Goal: Obtain resource: Download file/media

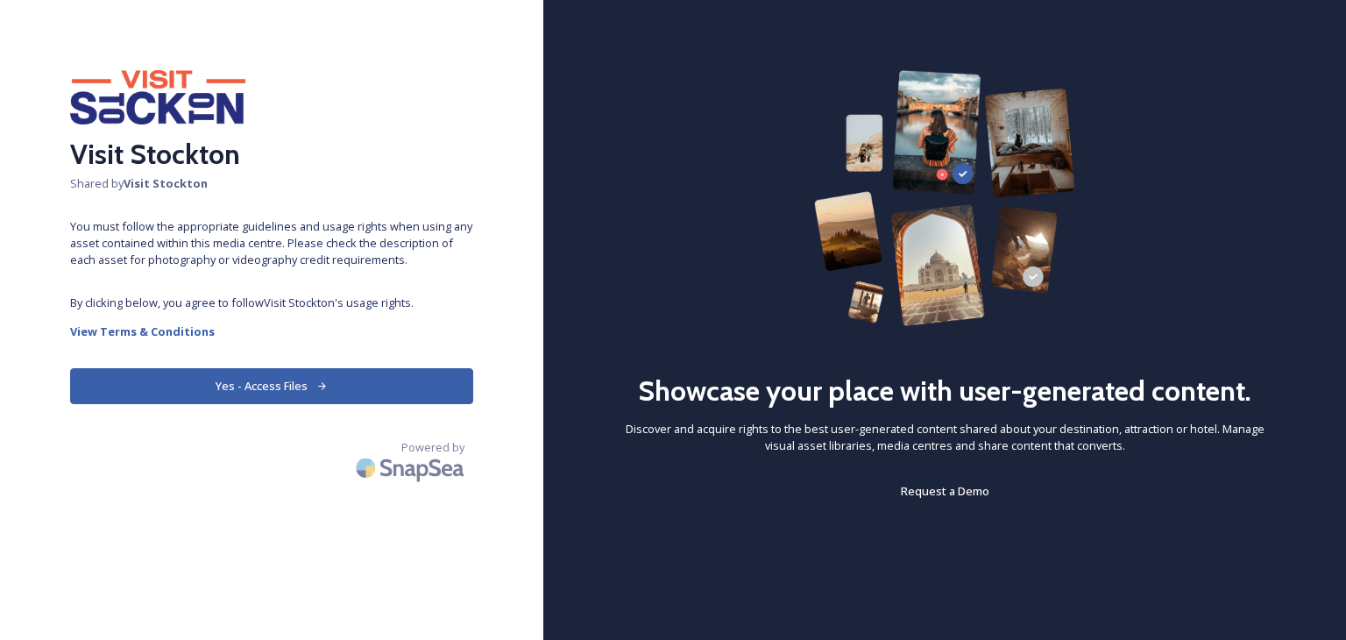
click at [290, 397] on button "Yes - Access Files" at bounding box center [271, 386] width 403 height 36
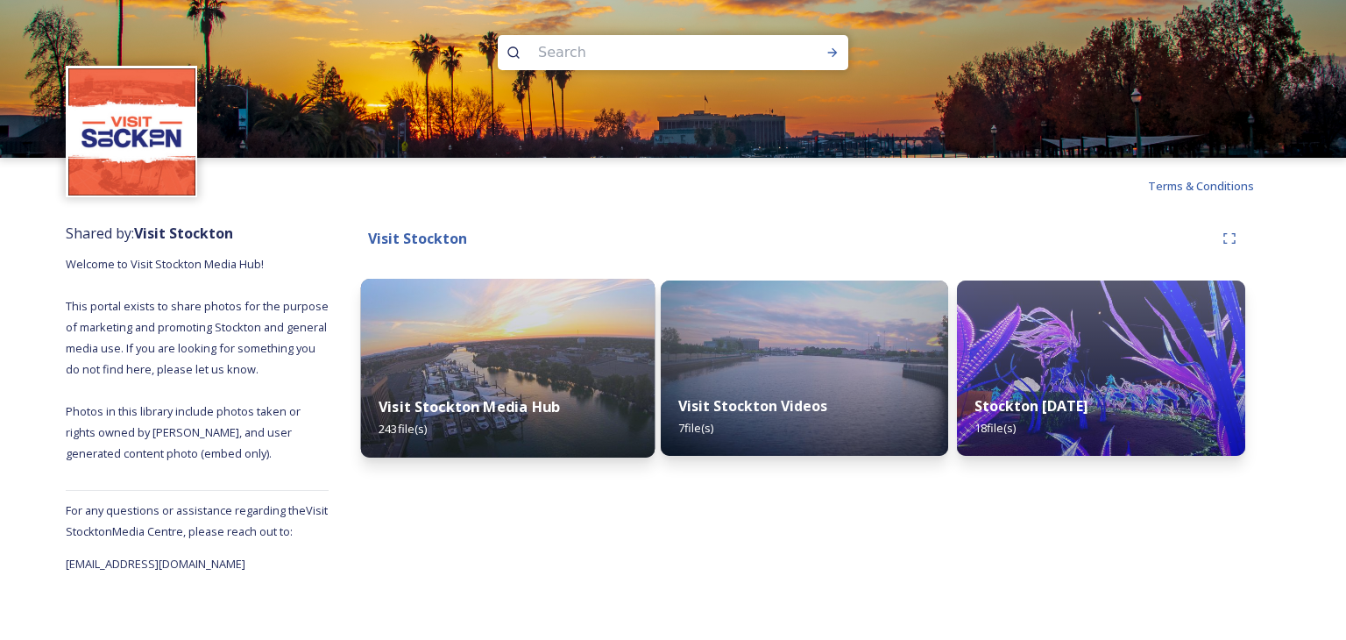
click at [491, 373] on img at bounding box center [508, 368] width 294 height 179
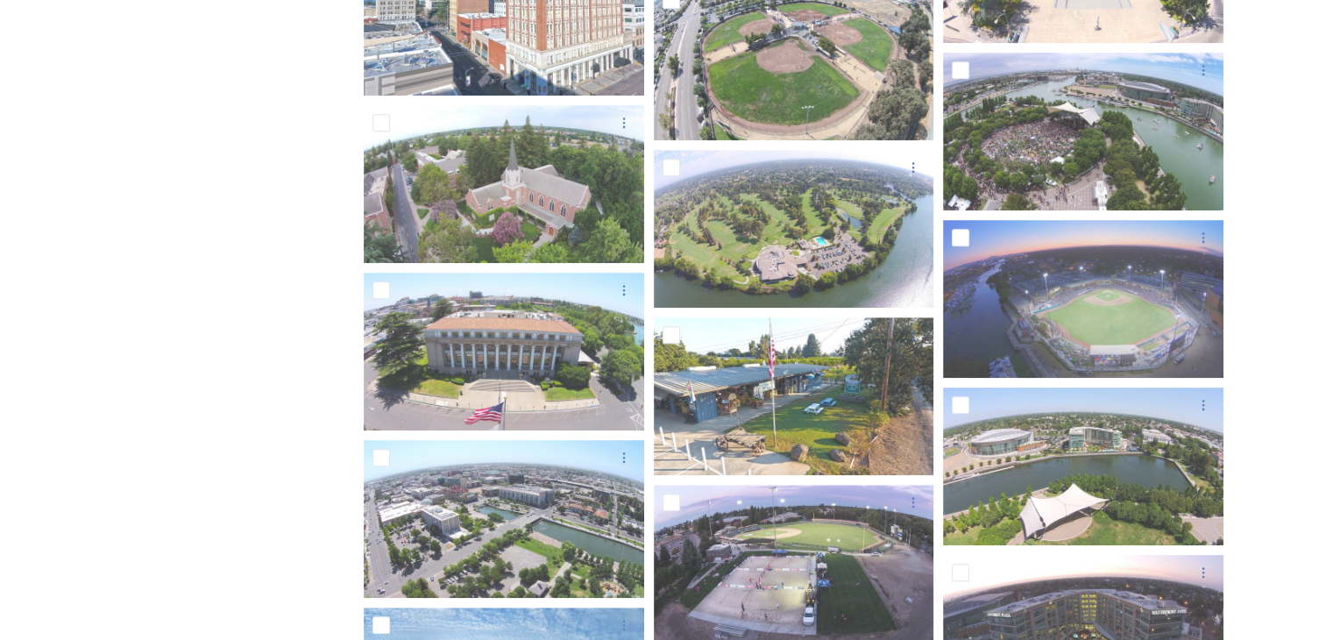
scroll to position [1482, 0]
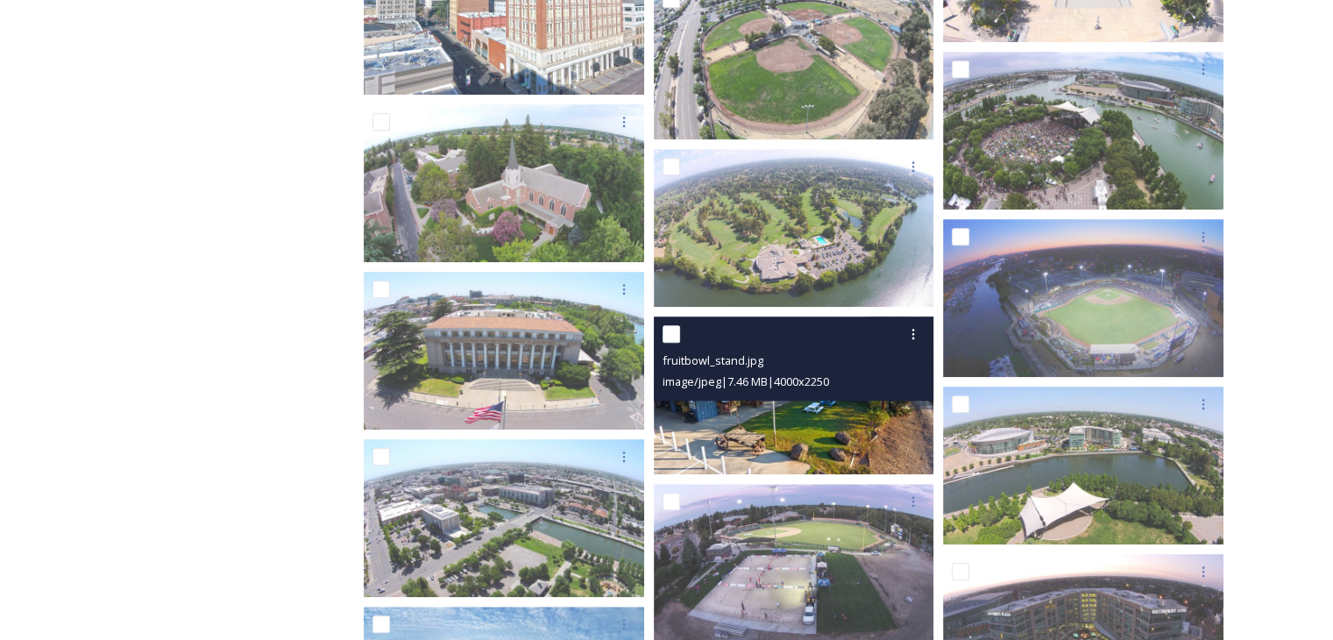
click at [799, 434] on img at bounding box center [794, 395] width 281 height 158
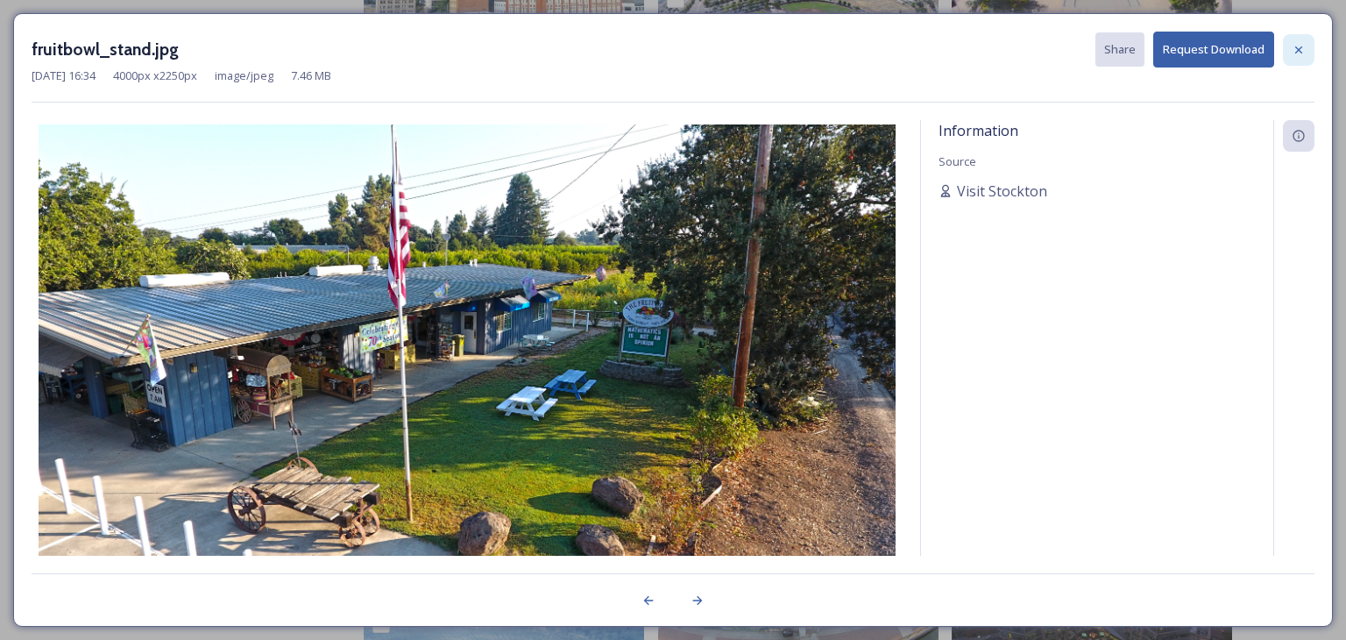
click at [1302, 51] on icon at bounding box center [1299, 50] width 14 height 14
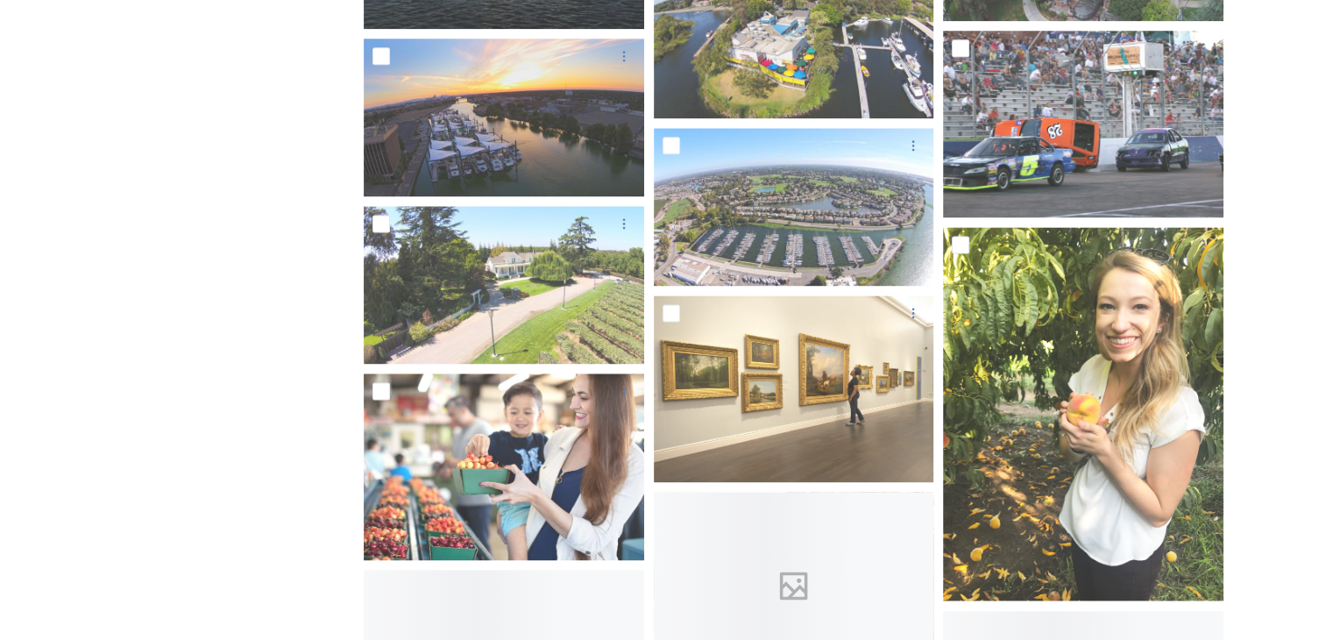
scroll to position [2379, 0]
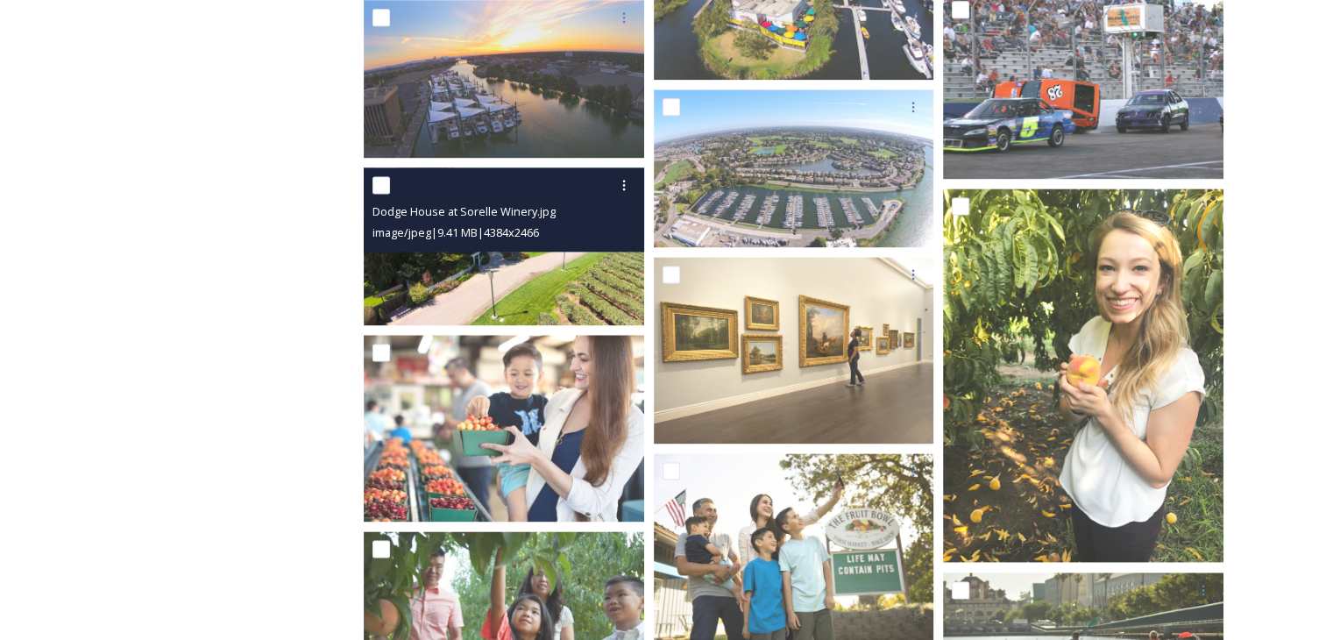
click at [506, 288] on img at bounding box center [504, 246] width 281 height 158
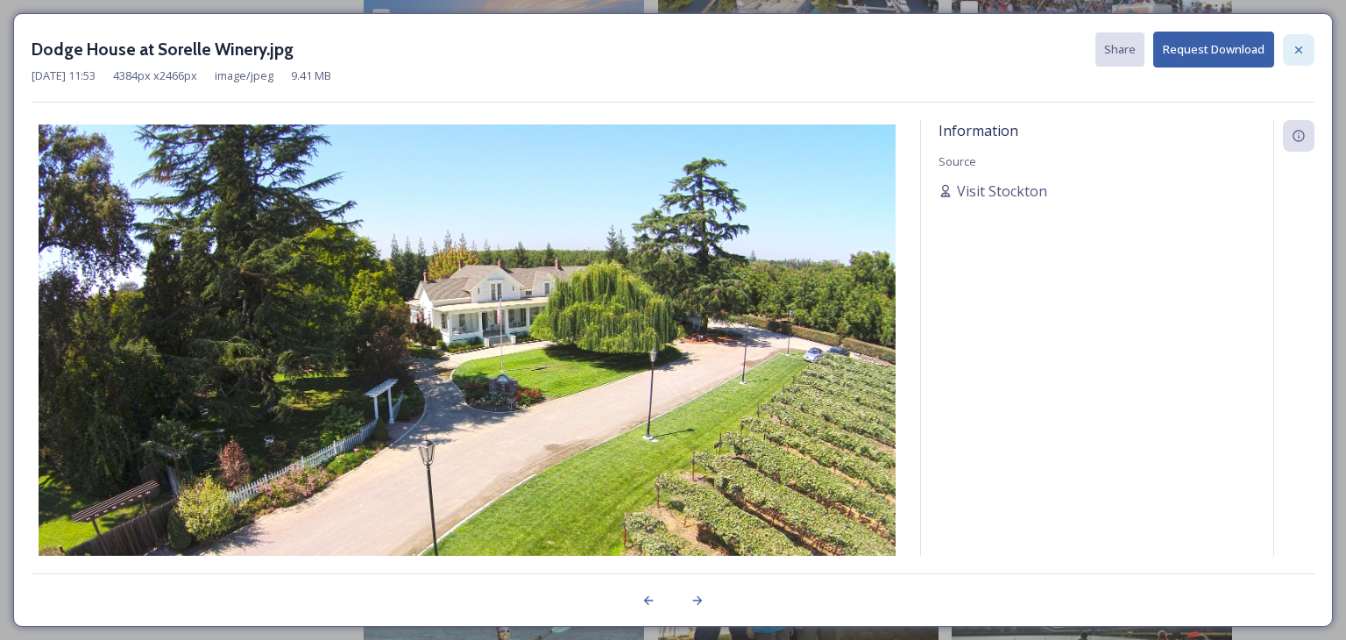
click at [1297, 44] on icon at bounding box center [1299, 50] width 14 height 14
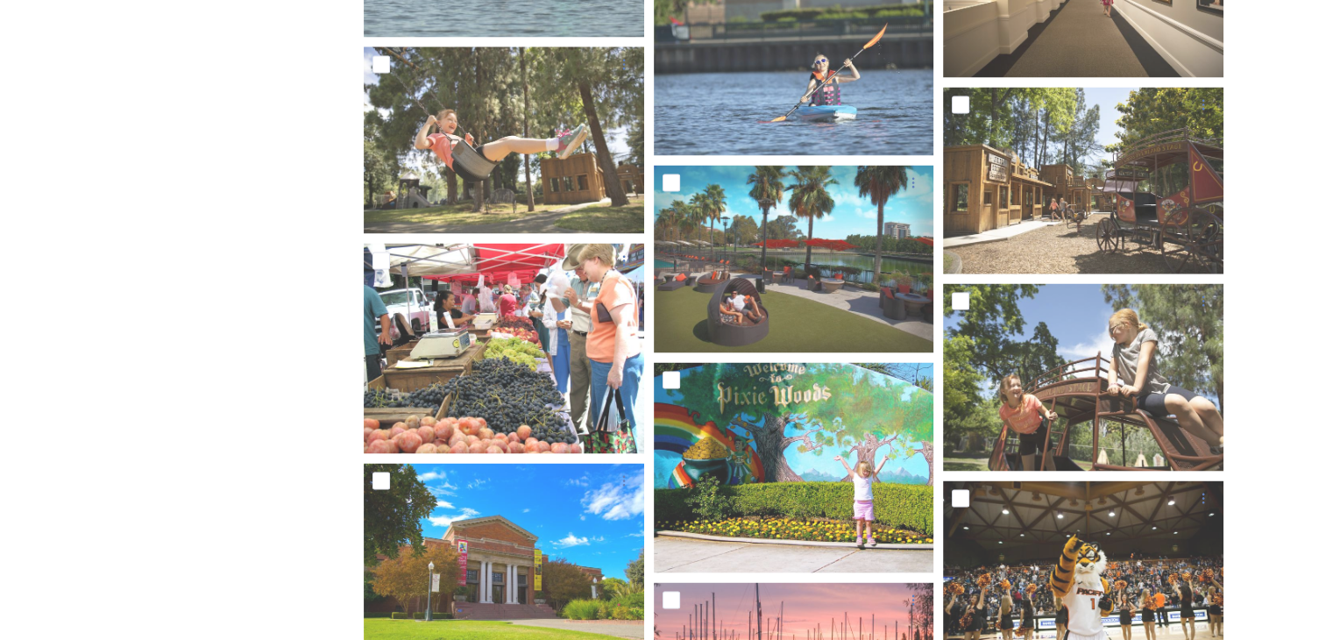
scroll to position [3257, 0]
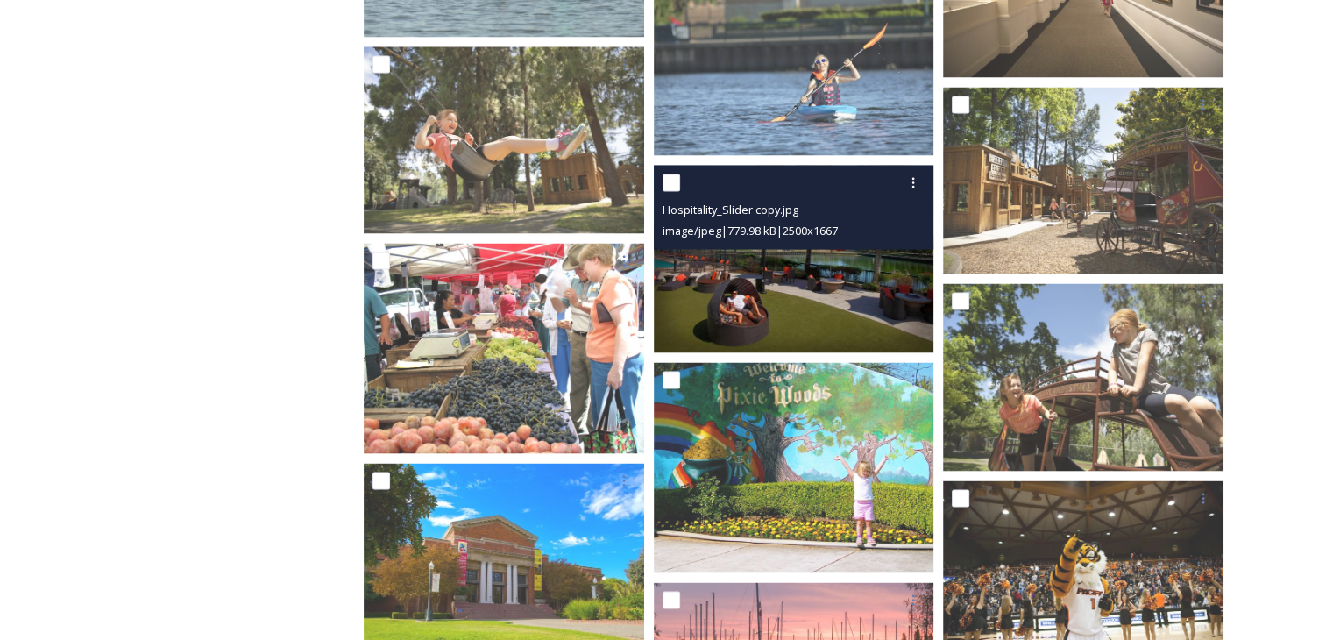
click at [823, 230] on span "image/jpeg | 779.98 kB | 2500 x 1667" at bounding box center [750, 230] width 175 height 16
click at [813, 270] on img at bounding box center [794, 258] width 281 height 187
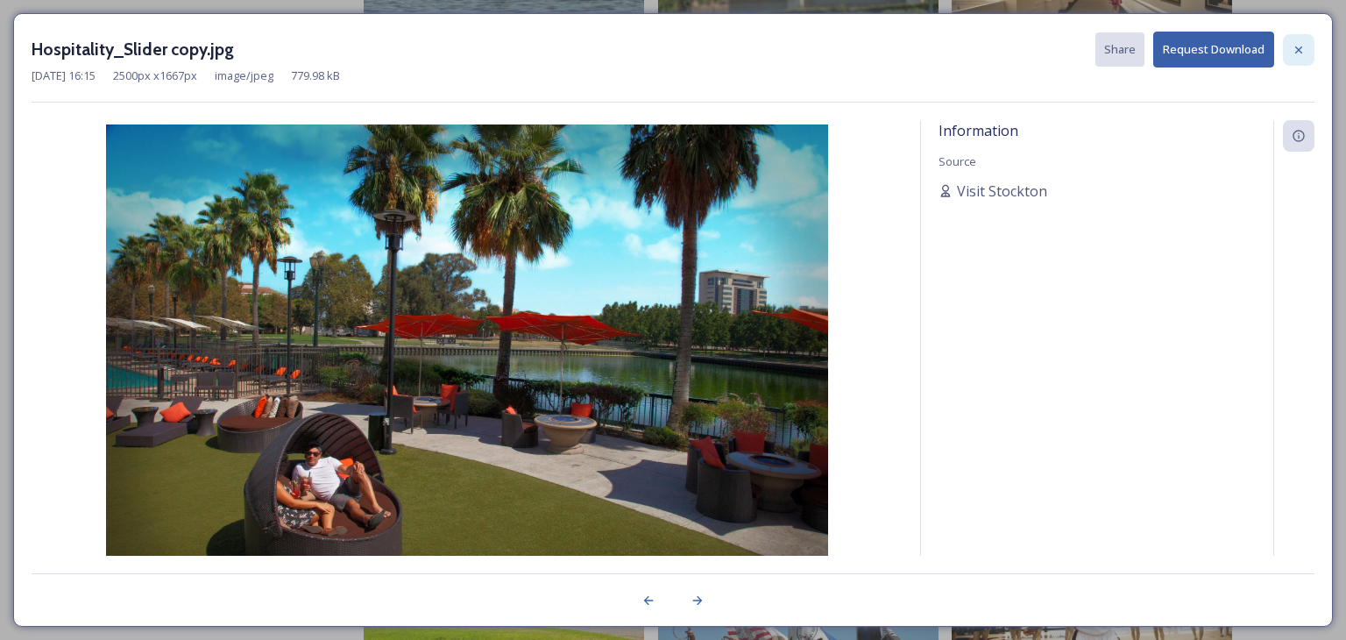
click at [1307, 43] on div at bounding box center [1299, 50] width 32 height 32
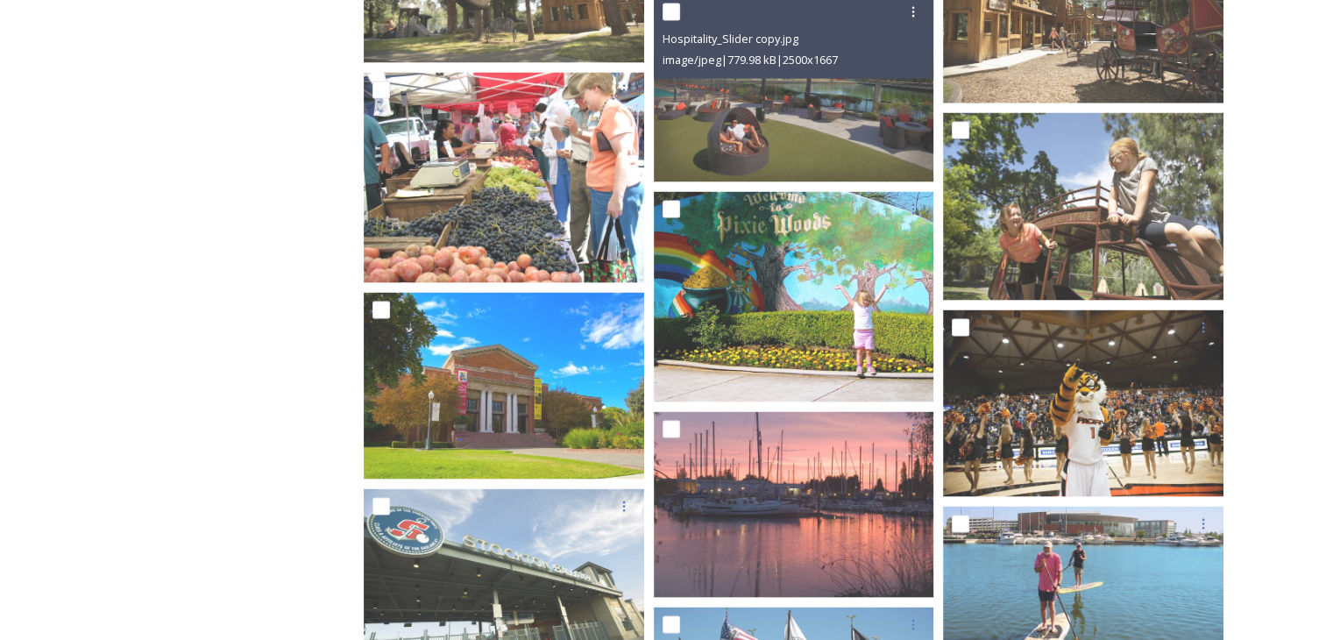
scroll to position [3432, 0]
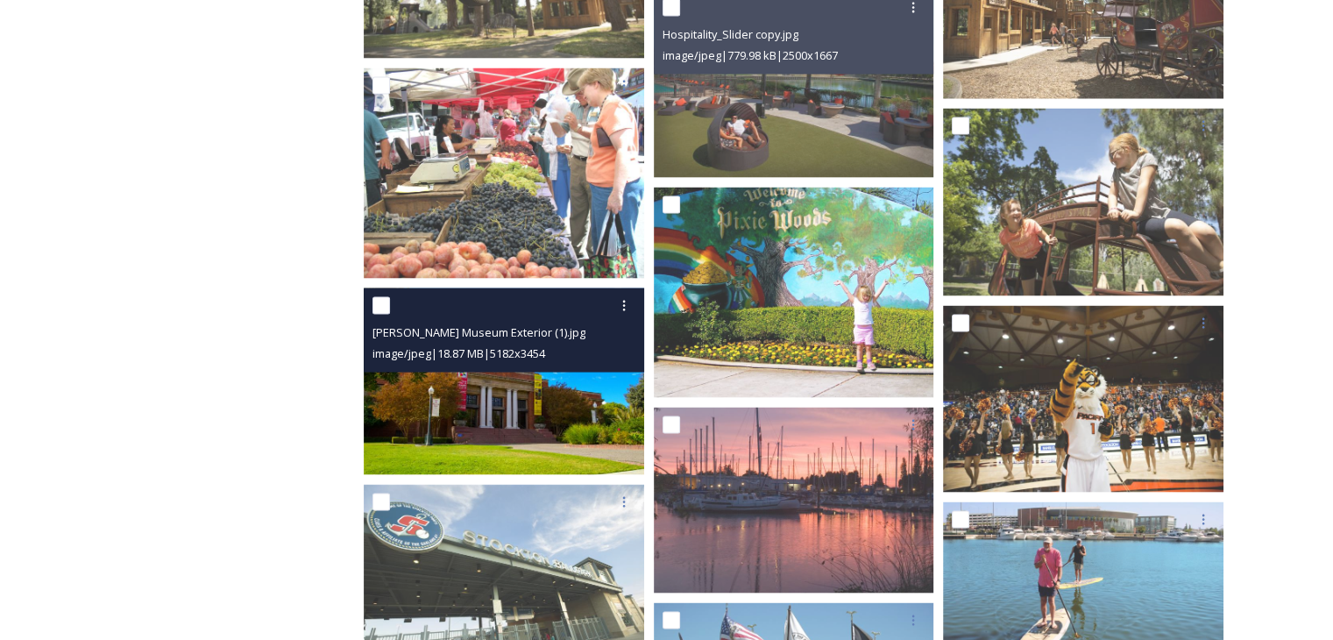
click at [561, 421] on img at bounding box center [504, 381] width 281 height 187
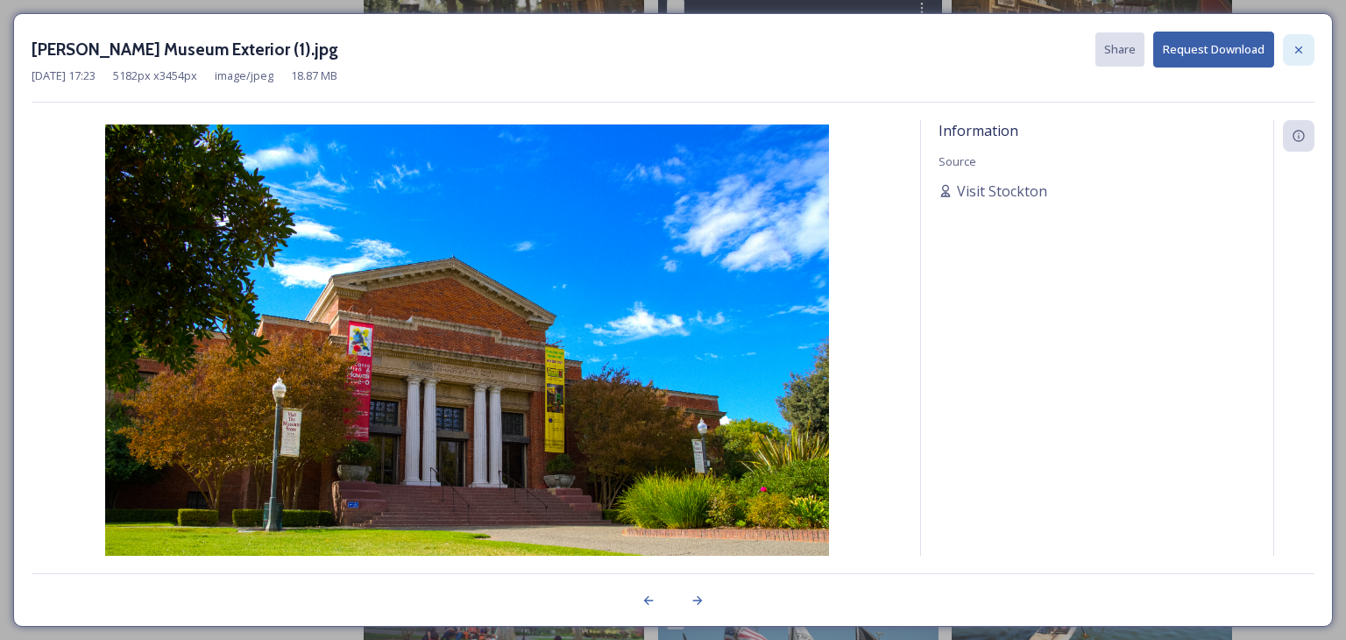
click at [1297, 50] on icon at bounding box center [1299, 49] width 7 height 7
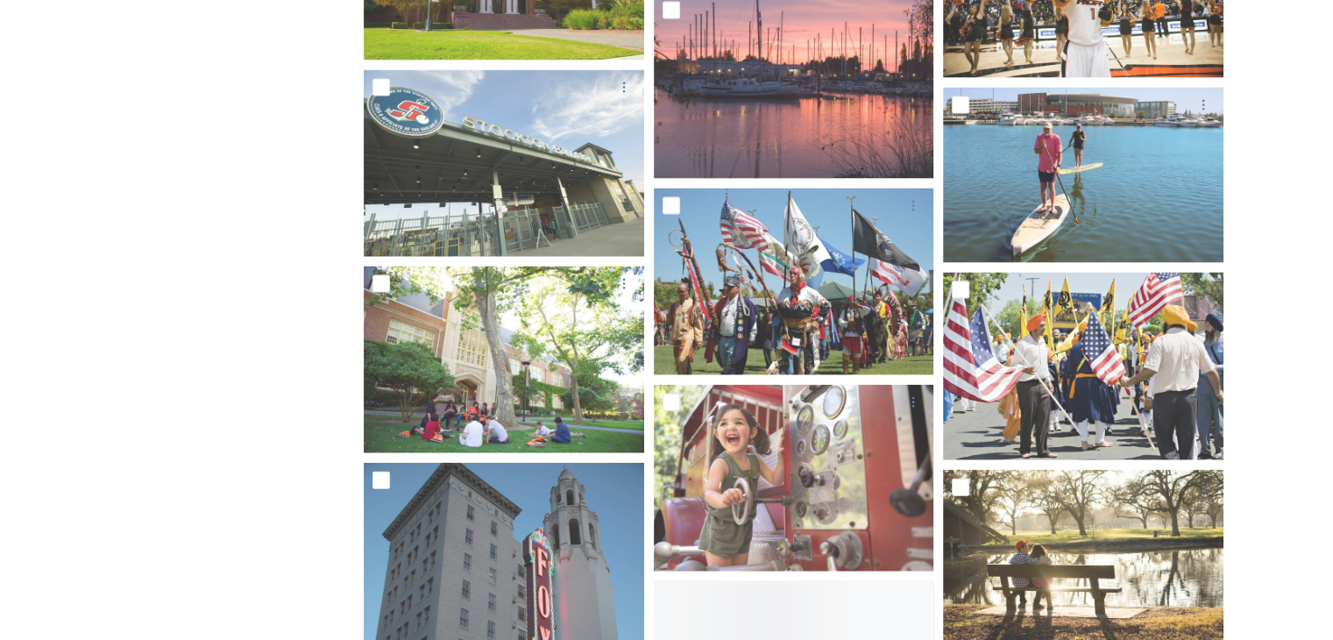
scroll to position [3848, 0]
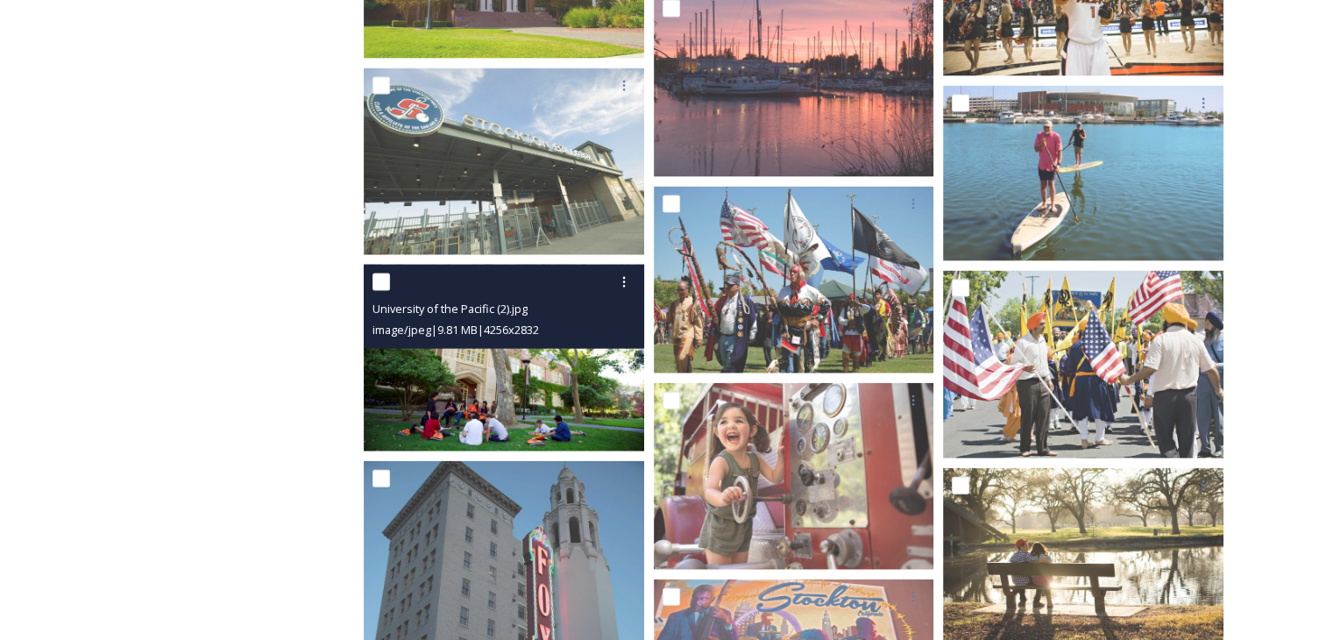
click at [581, 381] on img at bounding box center [504, 358] width 281 height 187
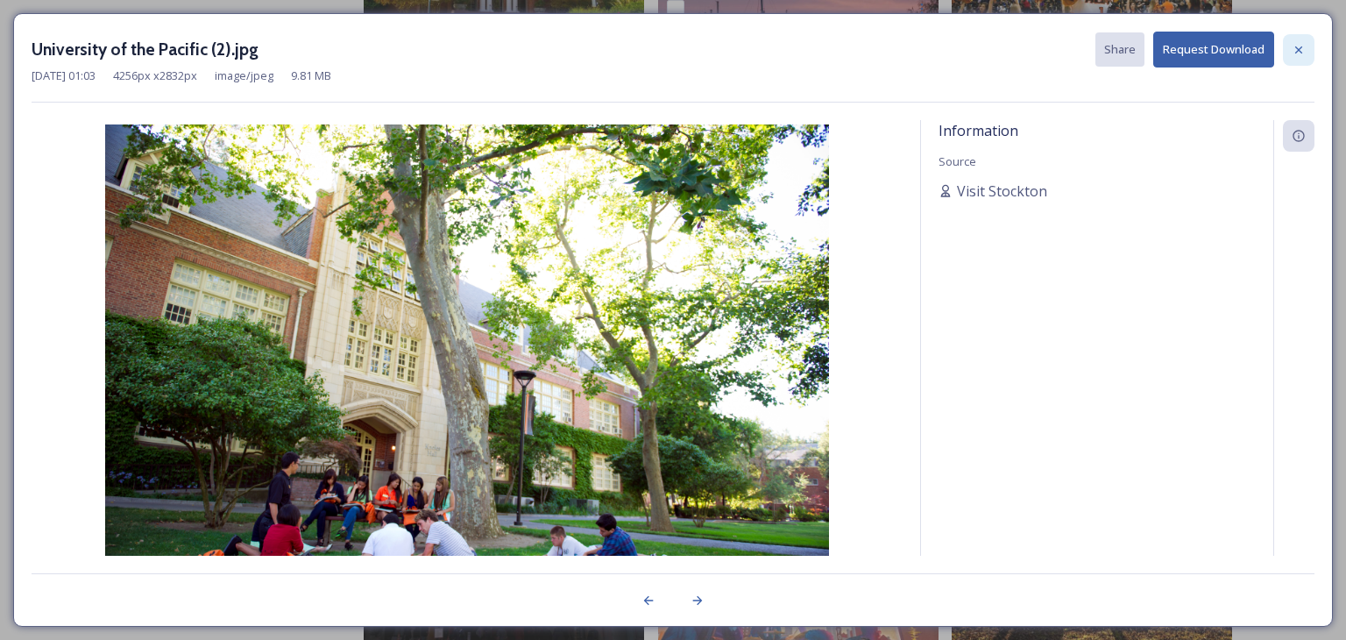
click at [1296, 60] on div at bounding box center [1299, 50] width 32 height 32
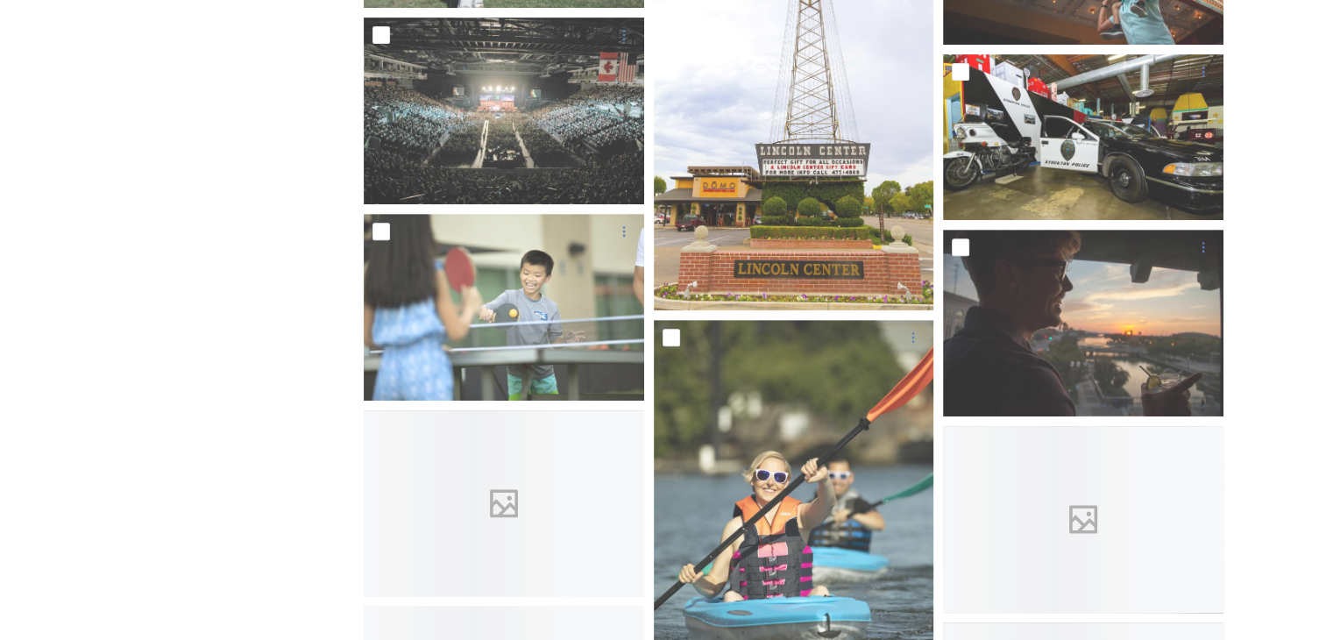
scroll to position [7360, 0]
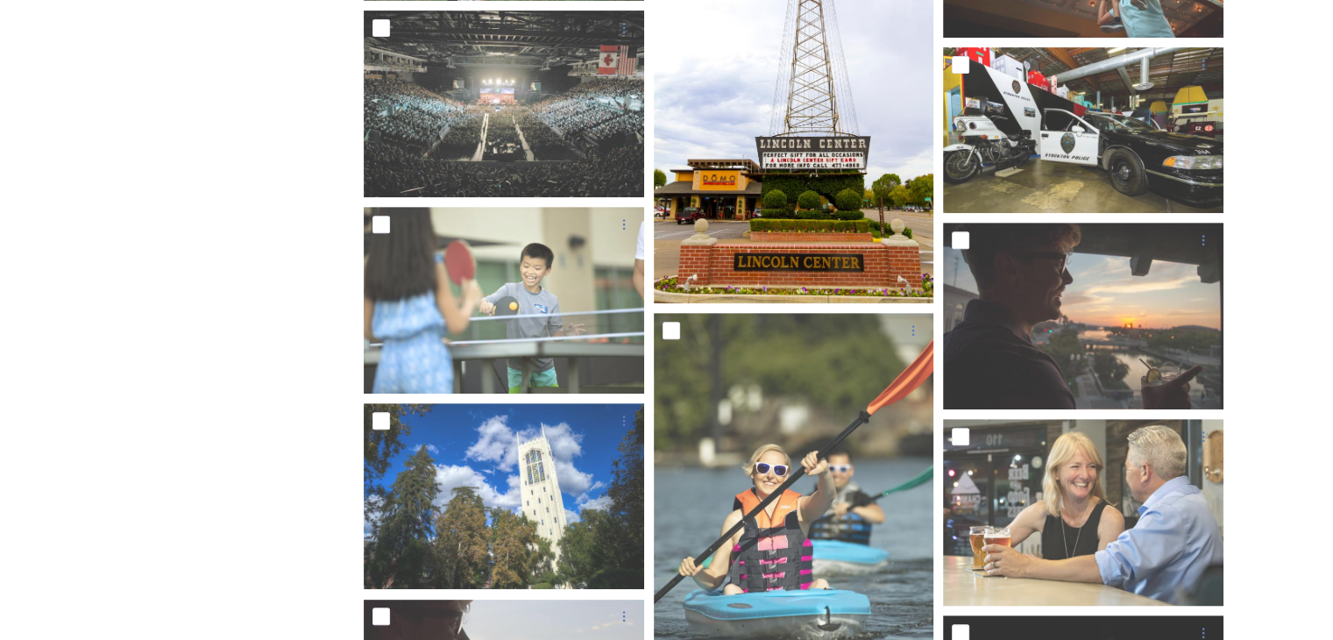
click at [849, 215] on img at bounding box center [794, 93] width 281 height 421
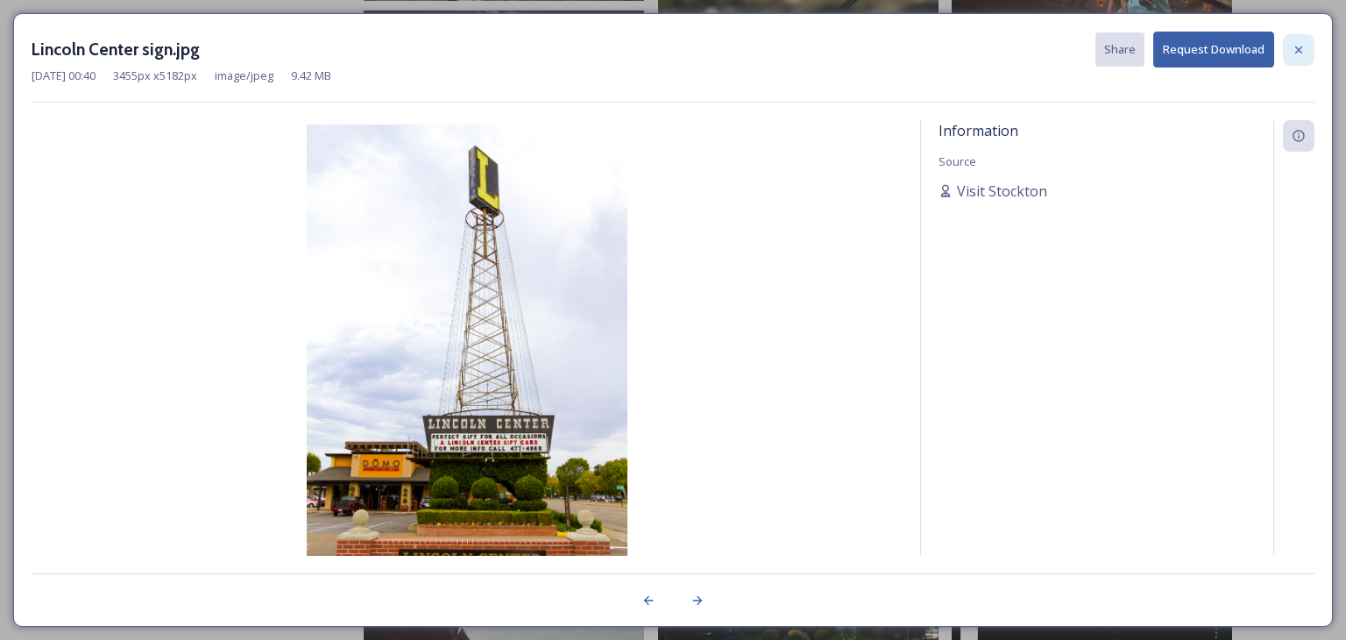
click at [1294, 45] on icon at bounding box center [1299, 50] width 14 height 14
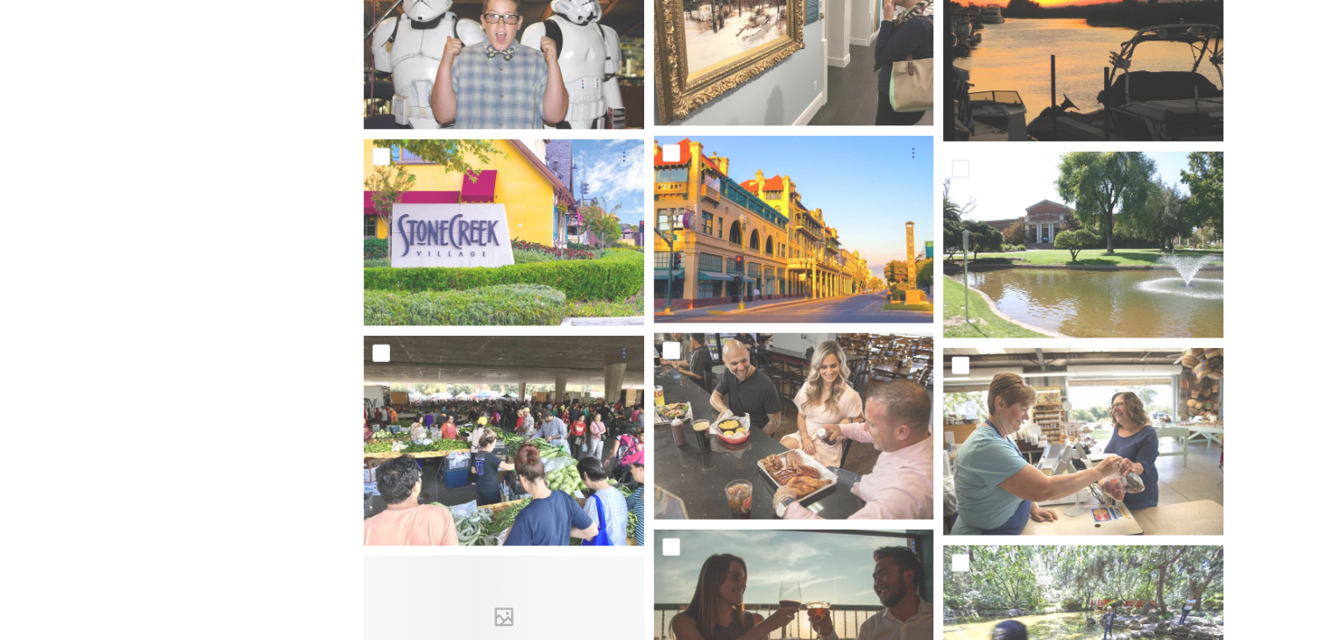
scroll to position [10581, 0]
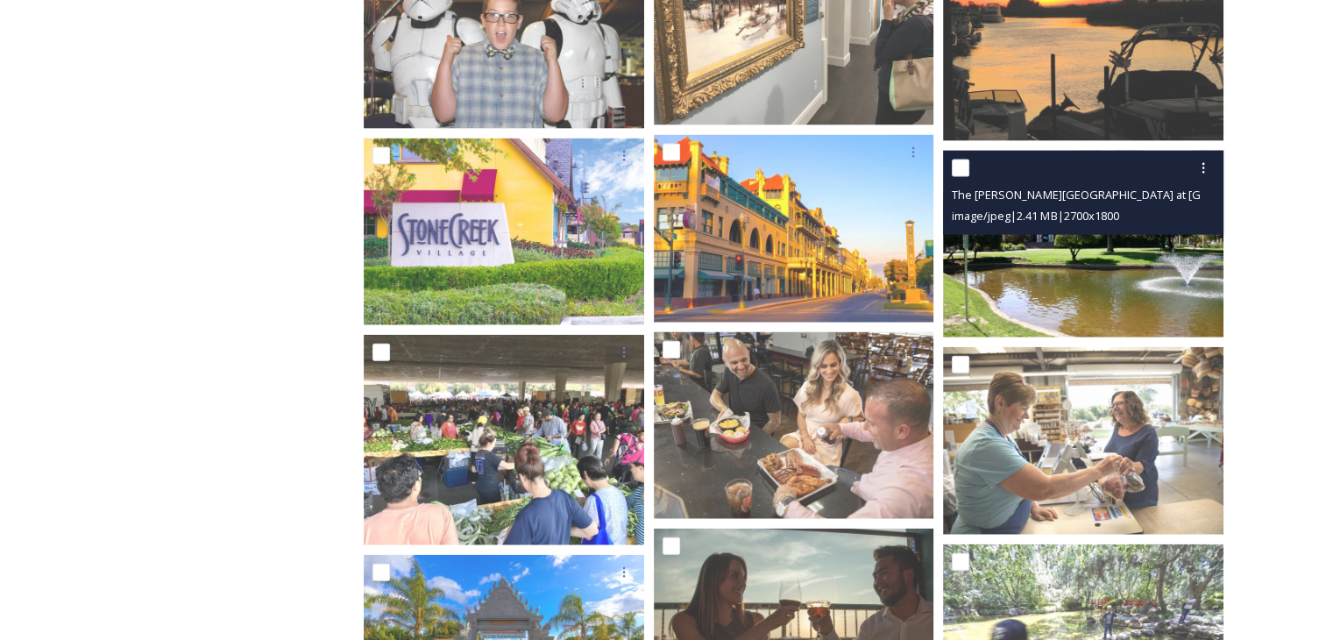
click at [1131, 286] on img at bounding box center [1083, 244] width 281 height 187
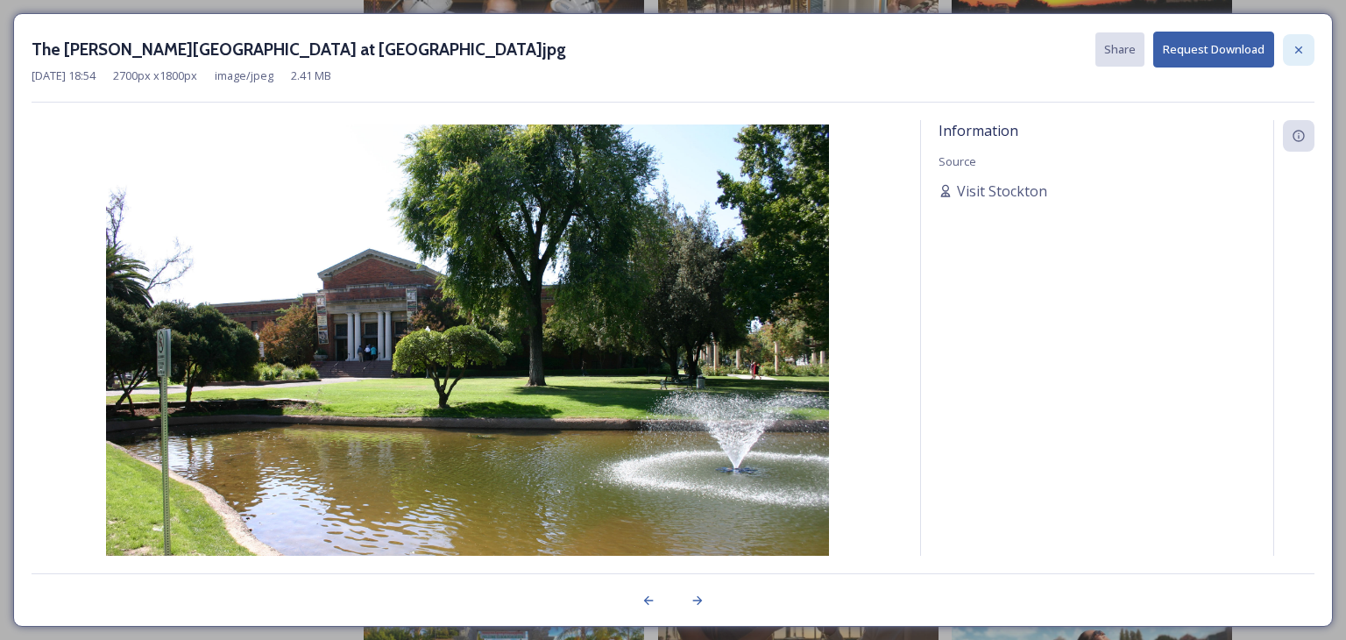
click at [1302, 47] on icon at bounding box center [1299, 50] width 14 height 14
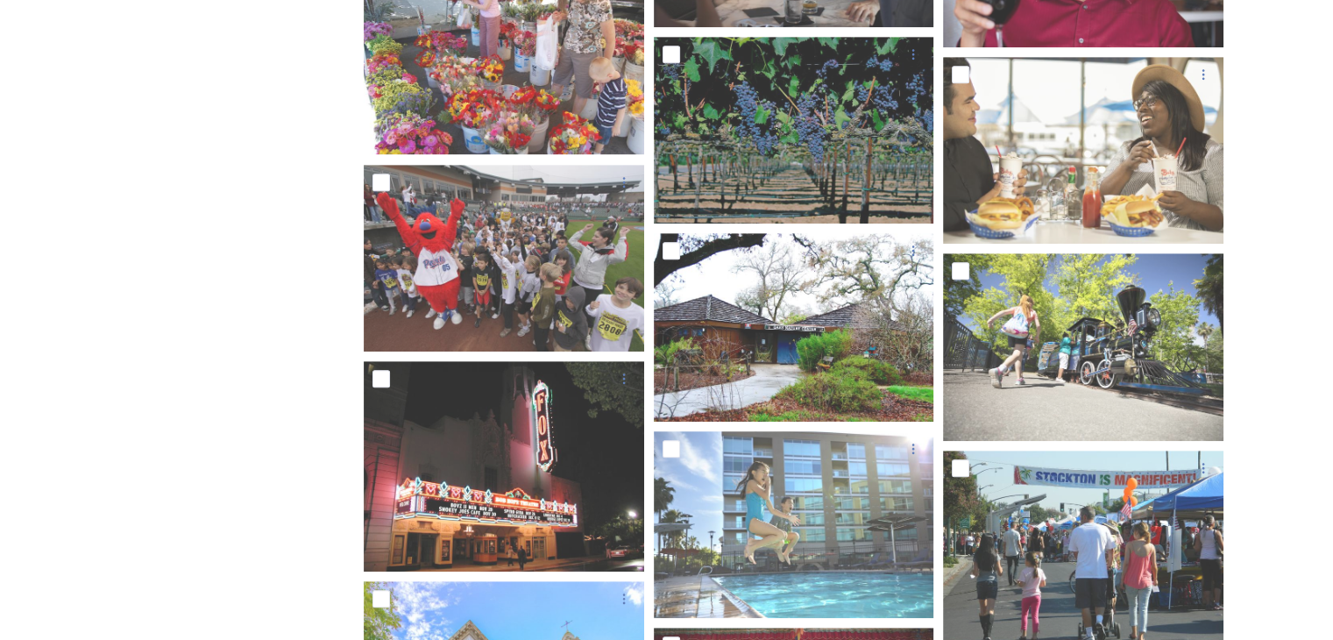
scroll to position [14259, 0]
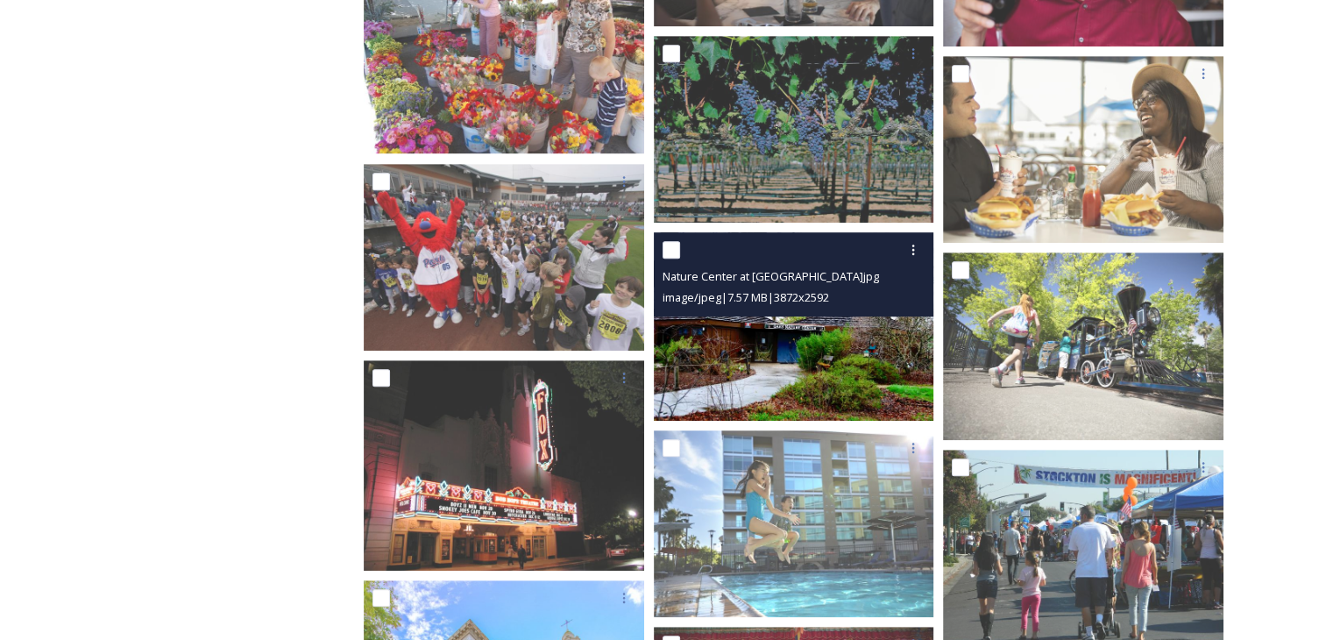
click at [834, 348] on img at bounding box center [794, 326] width 281 height 188
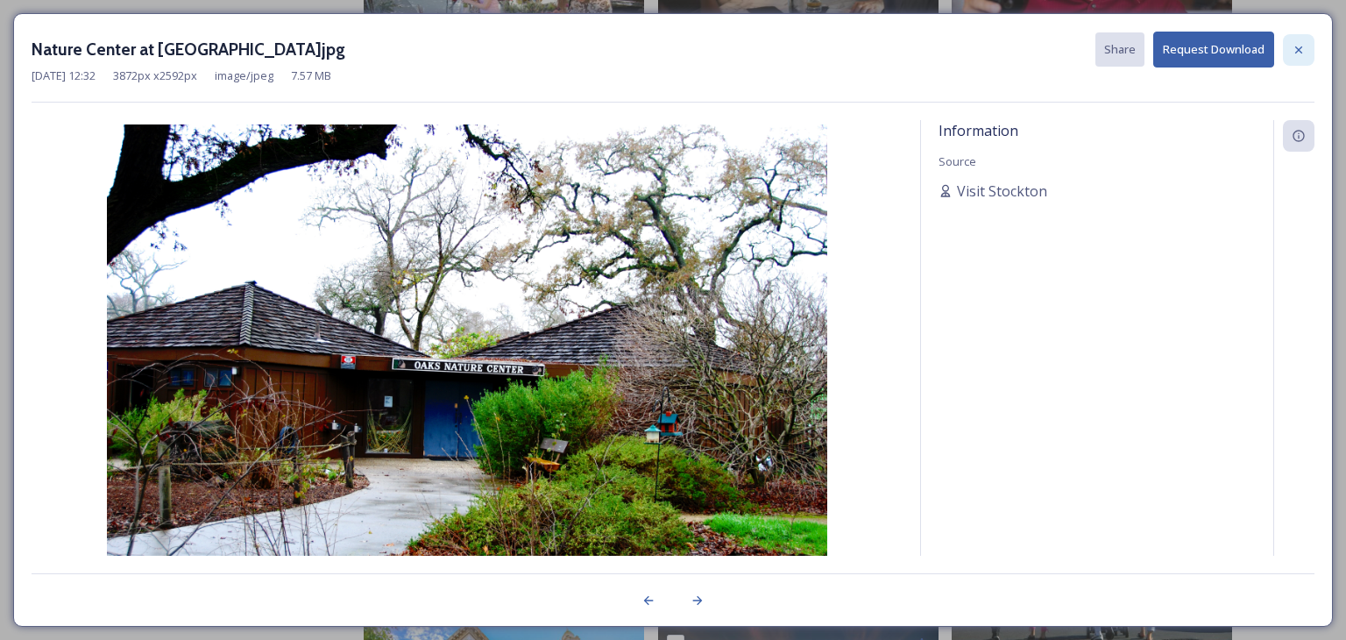
click at [1301, 57] on div at bounding box center [1299, 50] width 32 height 32
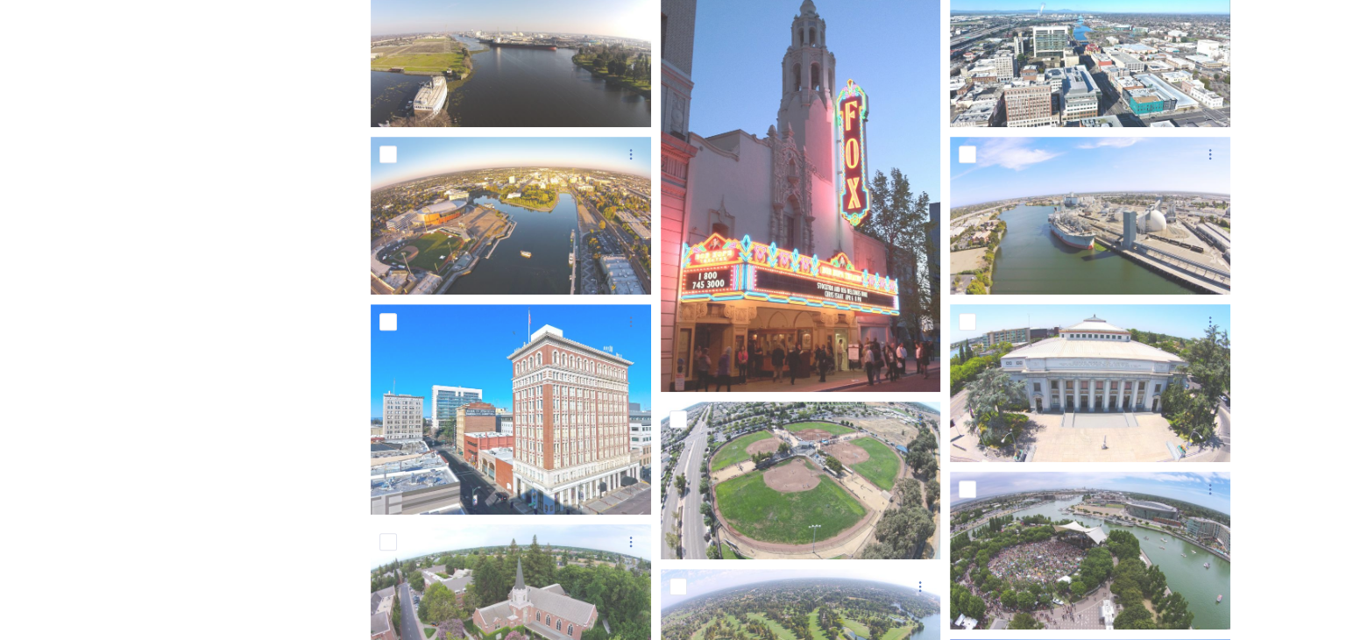
scroll to position [0, 0]
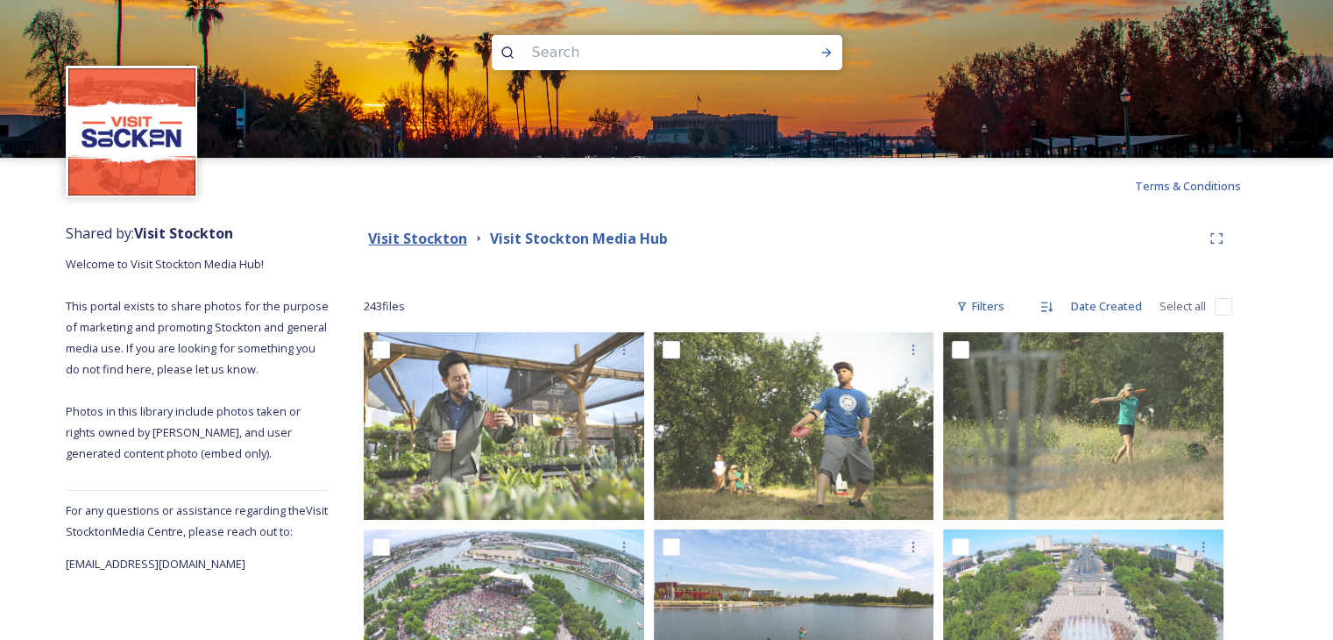
click at [402, 233] on strong "Visit Stockton" at bounding box center [417, 238] width 99 height 19
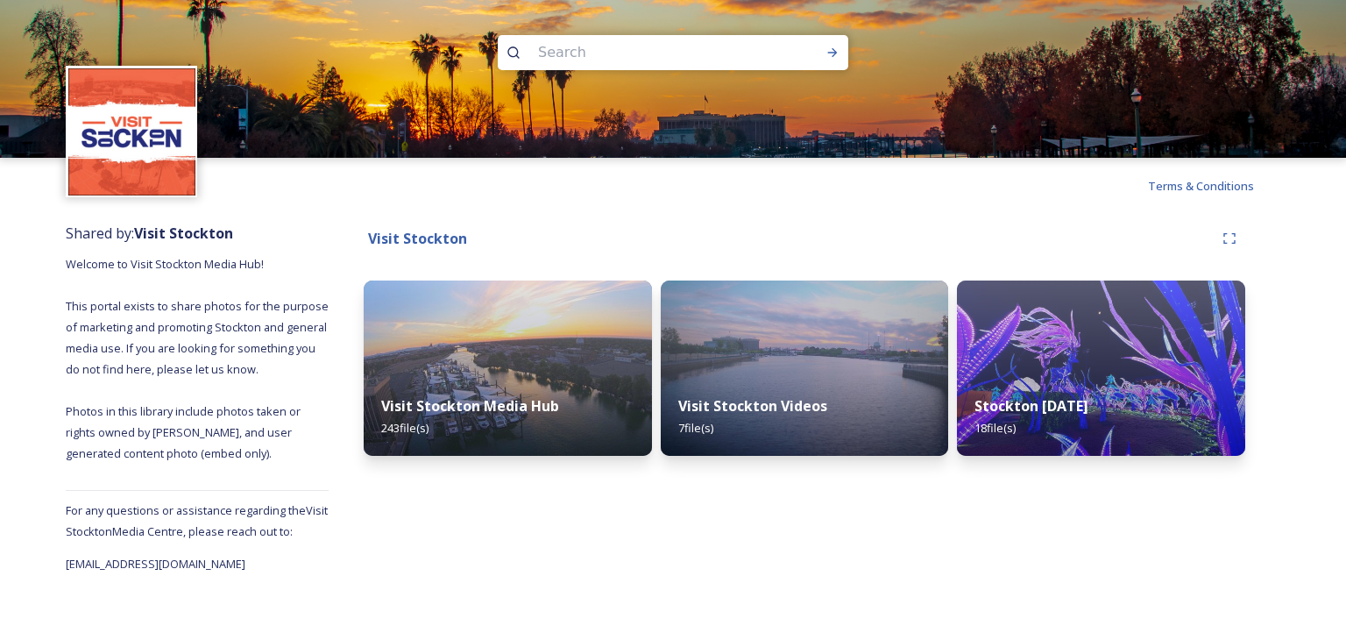
click at [733, 57] on input at bounding box center [649, 52] width 240 height 39
type input "s"
type input "elementary school"
click at [831, 57] on icon at bounding box center [833, 53] width 14 height 14
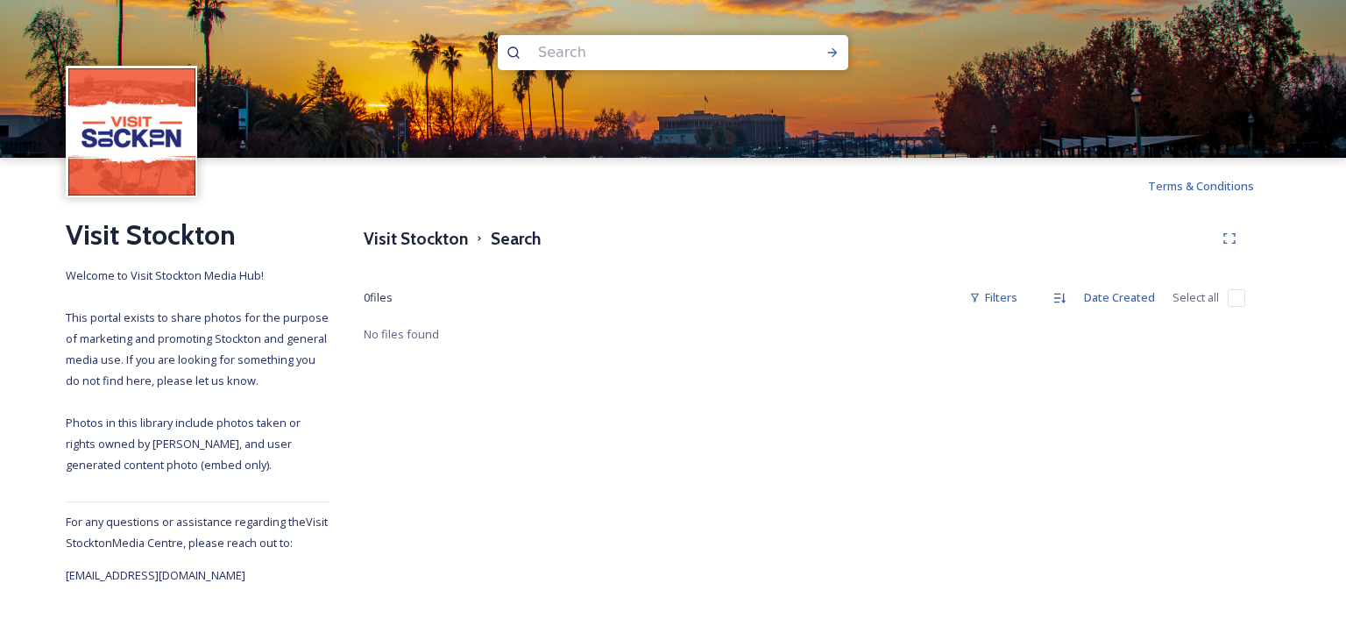
click at [677, 60] on input at bounding box center [649, 52] width 240 height 39
type input "school"
click at [830, 55] on icon at bounding box center [833, 53] width 14 height 14
click at [421, 233] on h3 "Visit Stockton" at bounding box center [416, 238] width 104 height 25
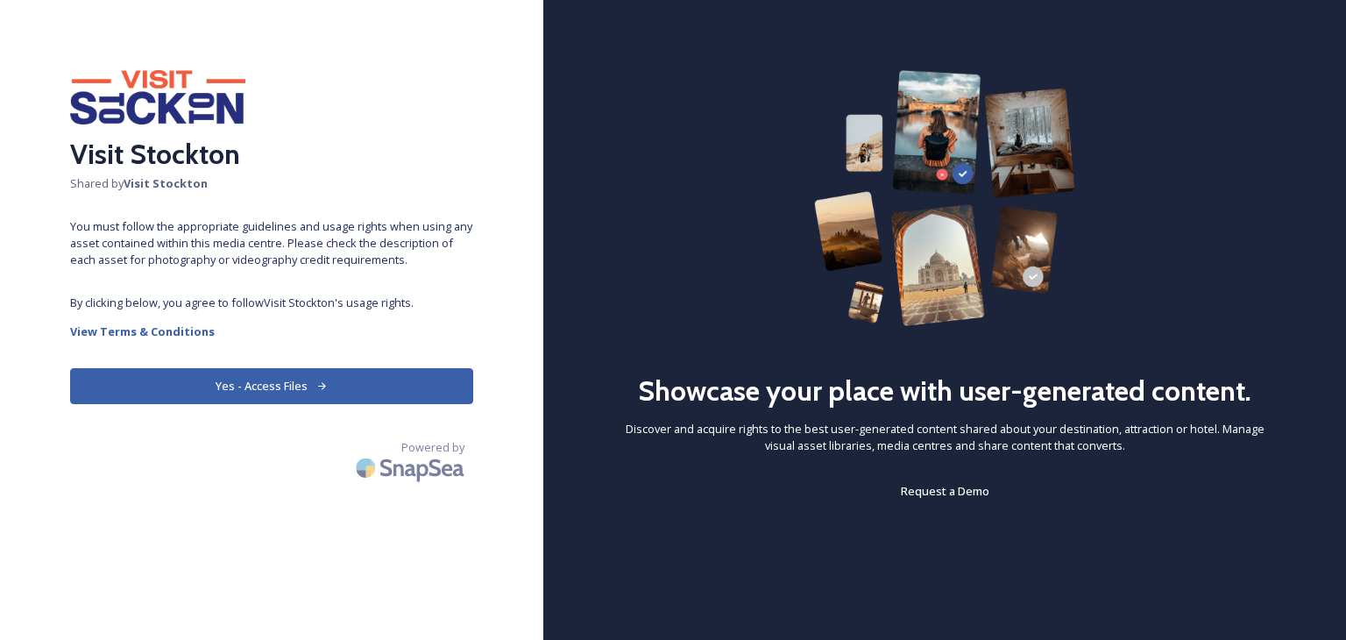
click at [365, 379] on button "Yes - Access Files" at bounding box center [271, 386] width 403 height 36
